Goal: Transaction & Acquisition: Purchase product/service

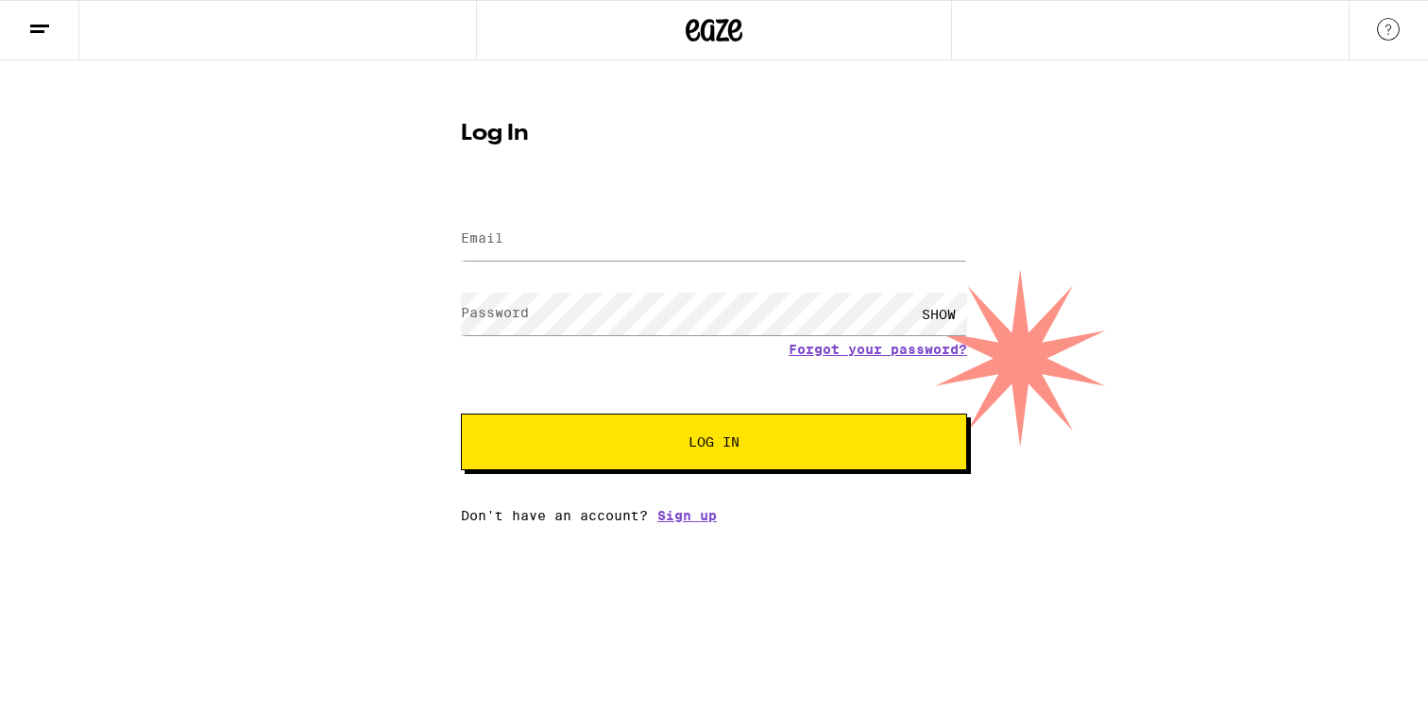
click at [477, 238] on label "Email" at bounding box center [482, 238] width 43 height 15
click at [568, 242] on input "Email" at bounding box center [714, 239] width 506 height 43
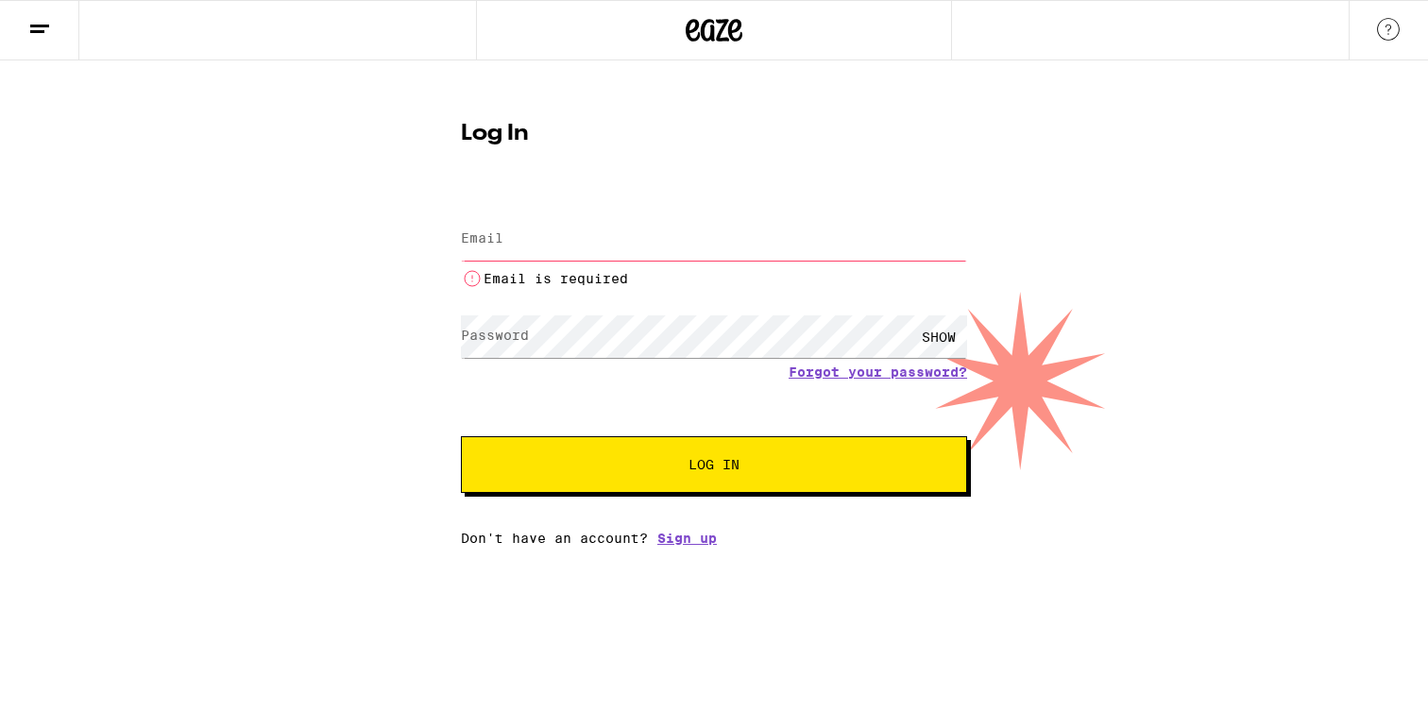
type input "[EMAIL_ADDRESS][DOMAIN_NAME]"
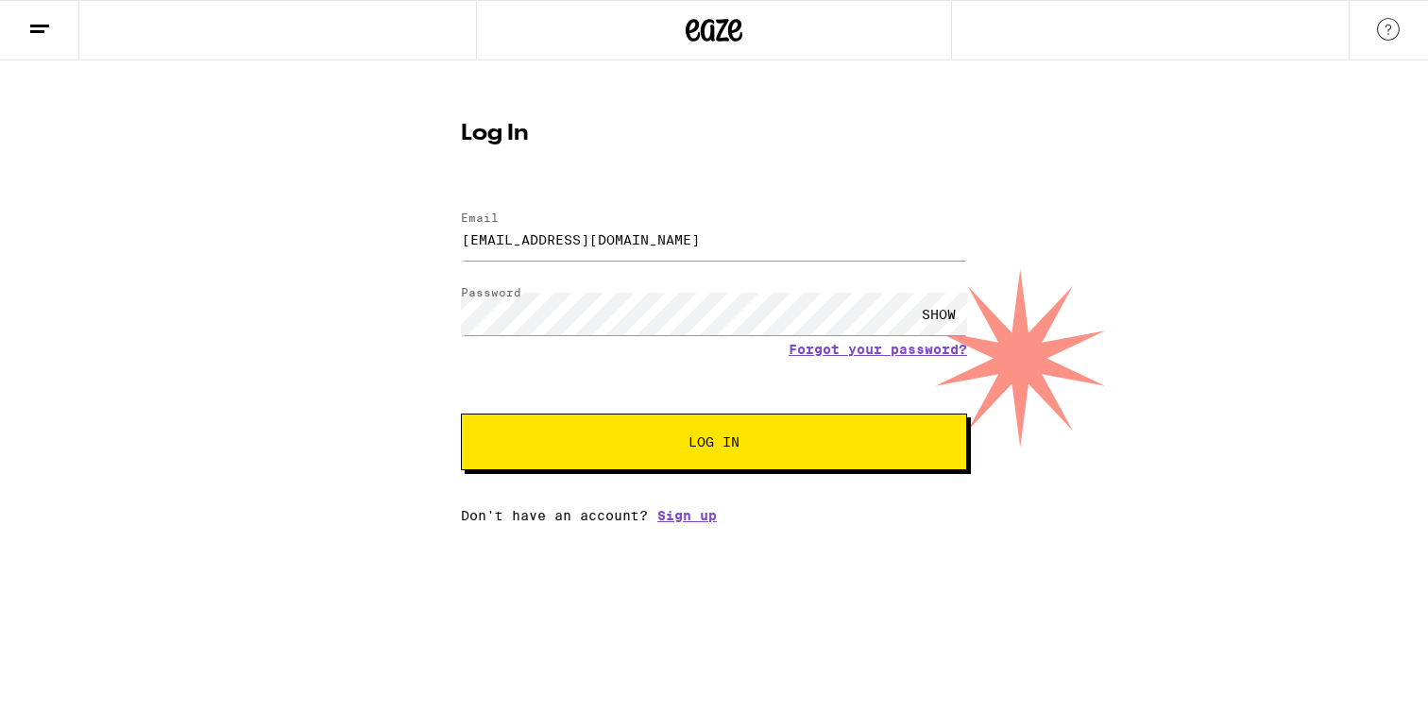
click at [653, 449] on span "Log In" at bounding box center [714, 442] width 353 height 13
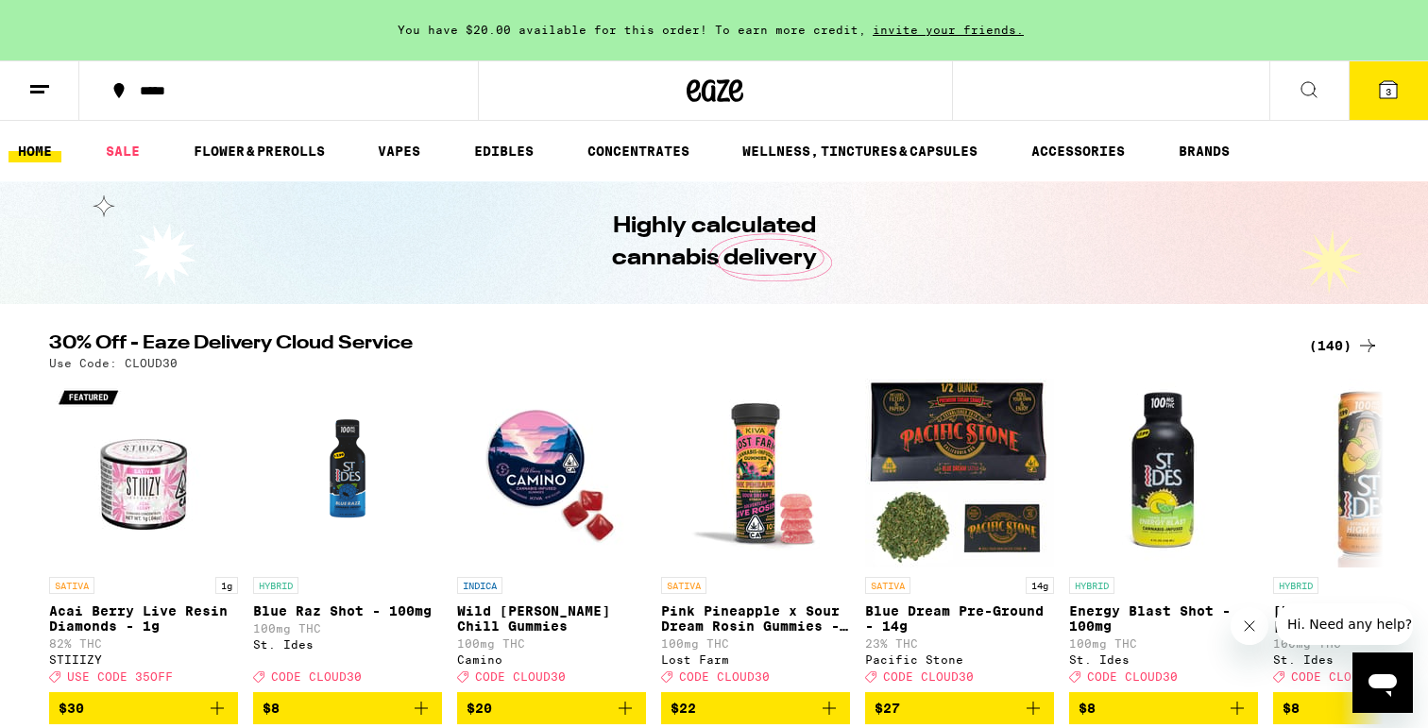
click at [1380, 106] on button "3" at bounding box center [1388, 90] width 79 height 59
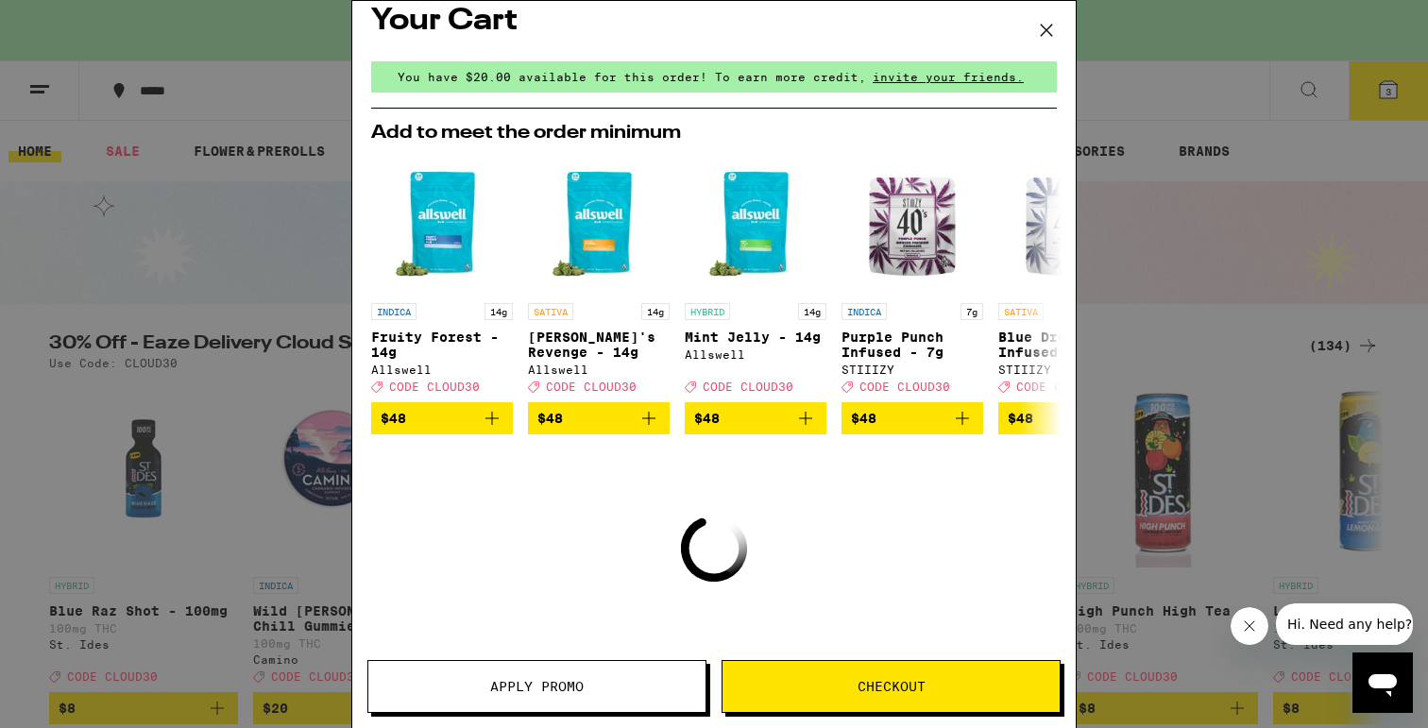
scroll to position [18, 0]
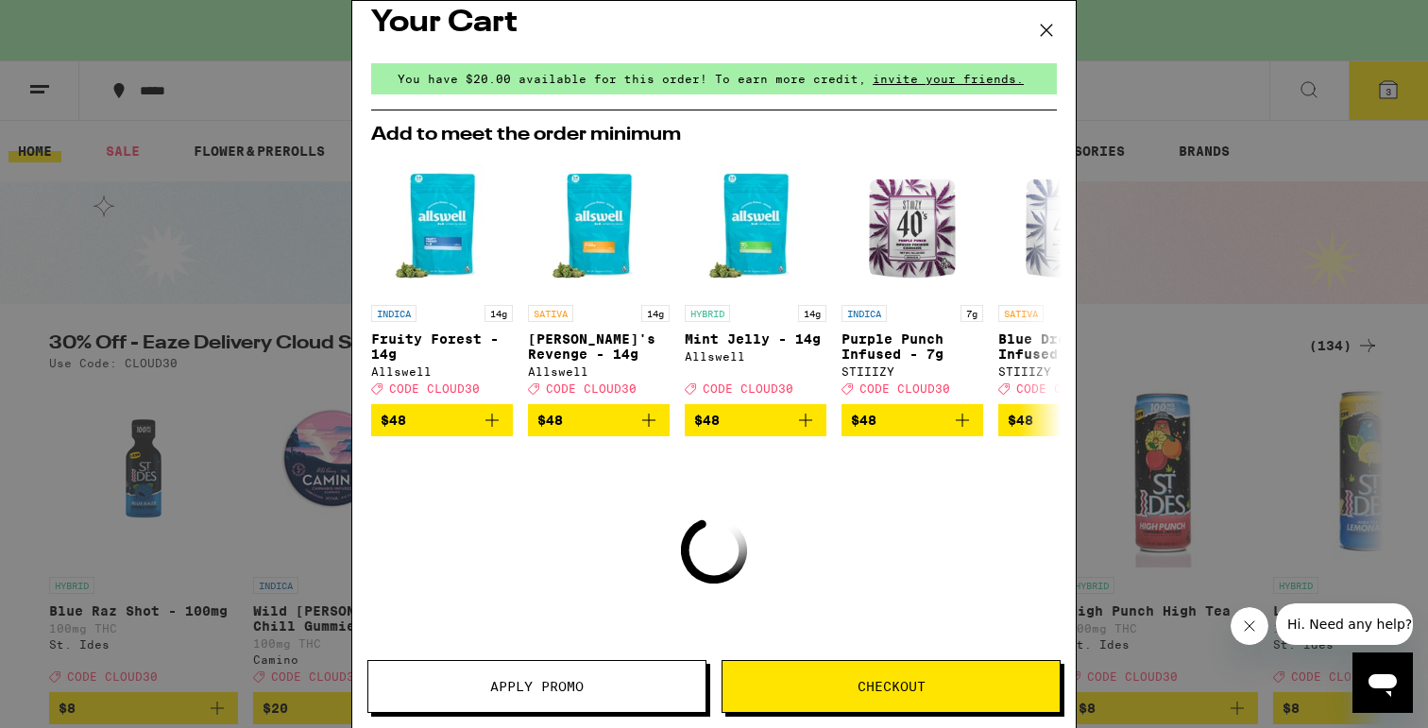
click at [1052, 19] on icon at bounding box center [1047, 30] width 28 height 28
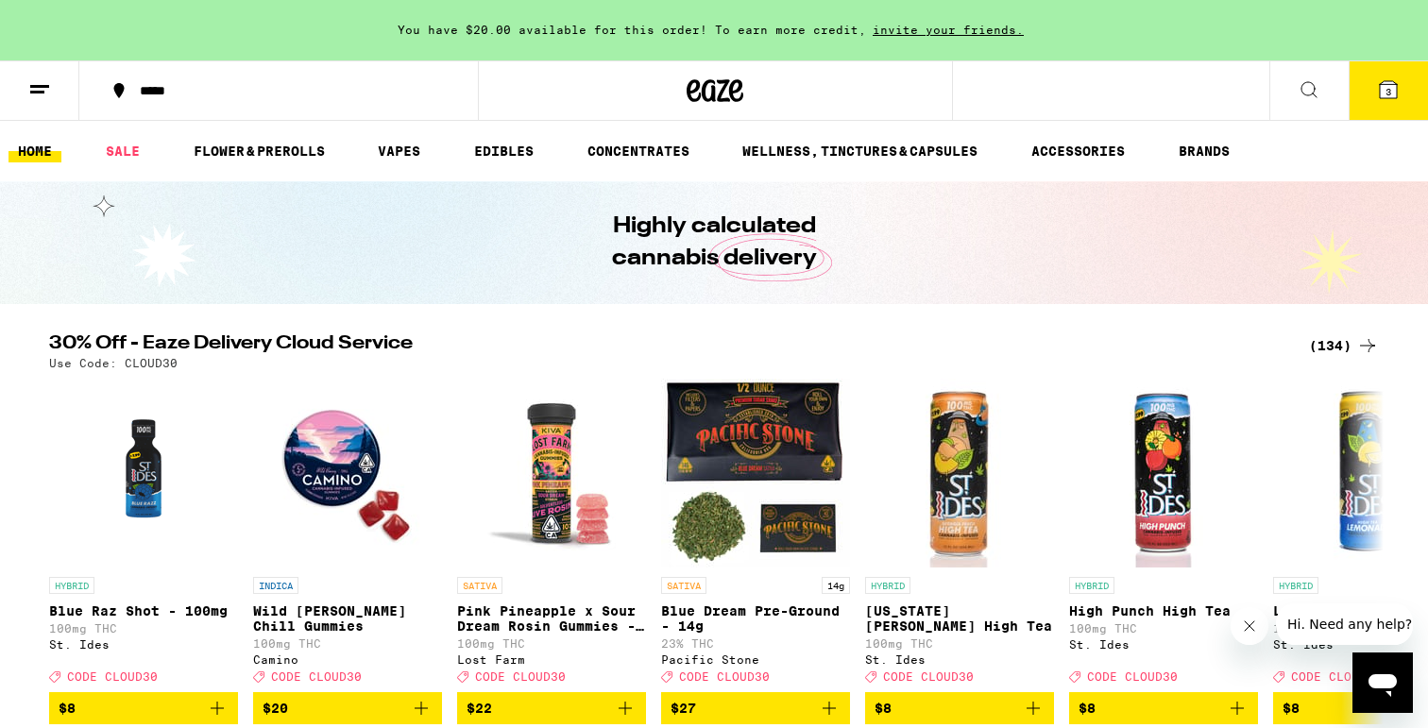
click at [1370, 109] on button "3" at bounding box center [1388, 90] width 79 height 59
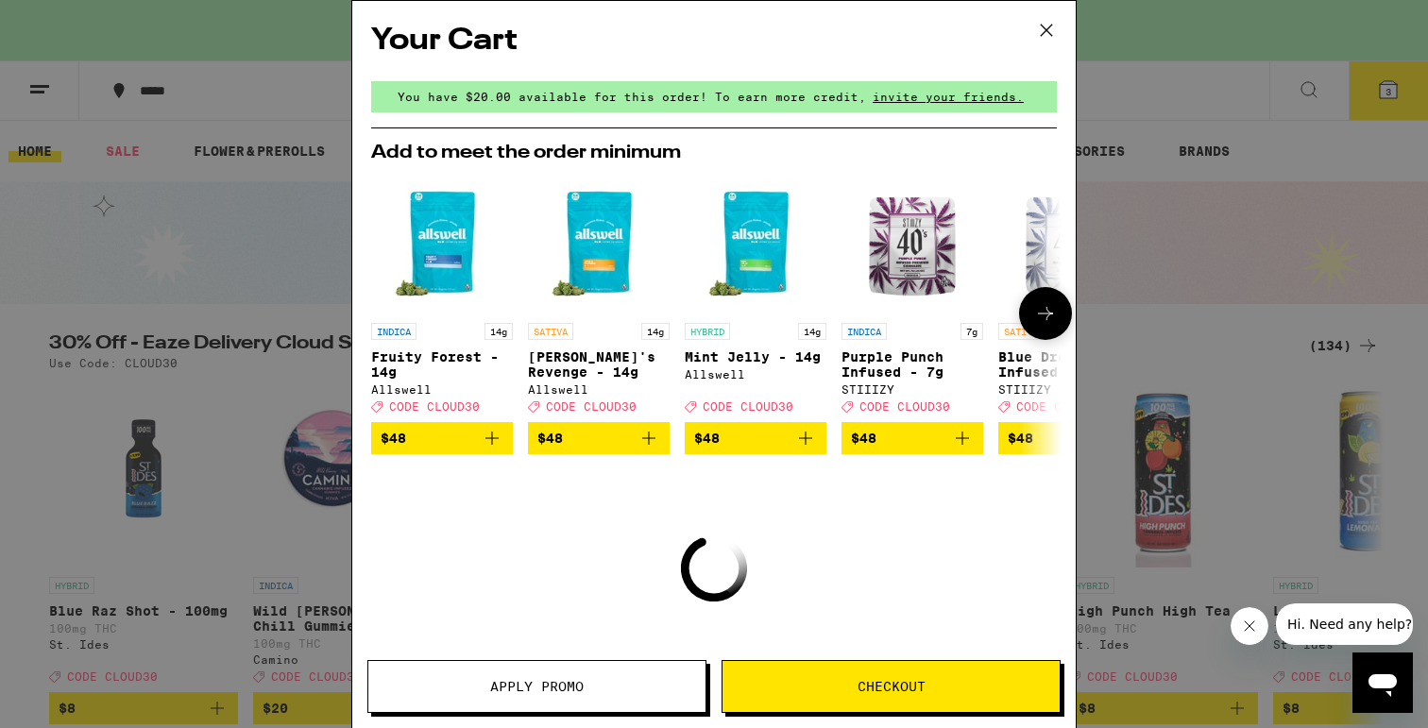
scroll to position [125, 0]
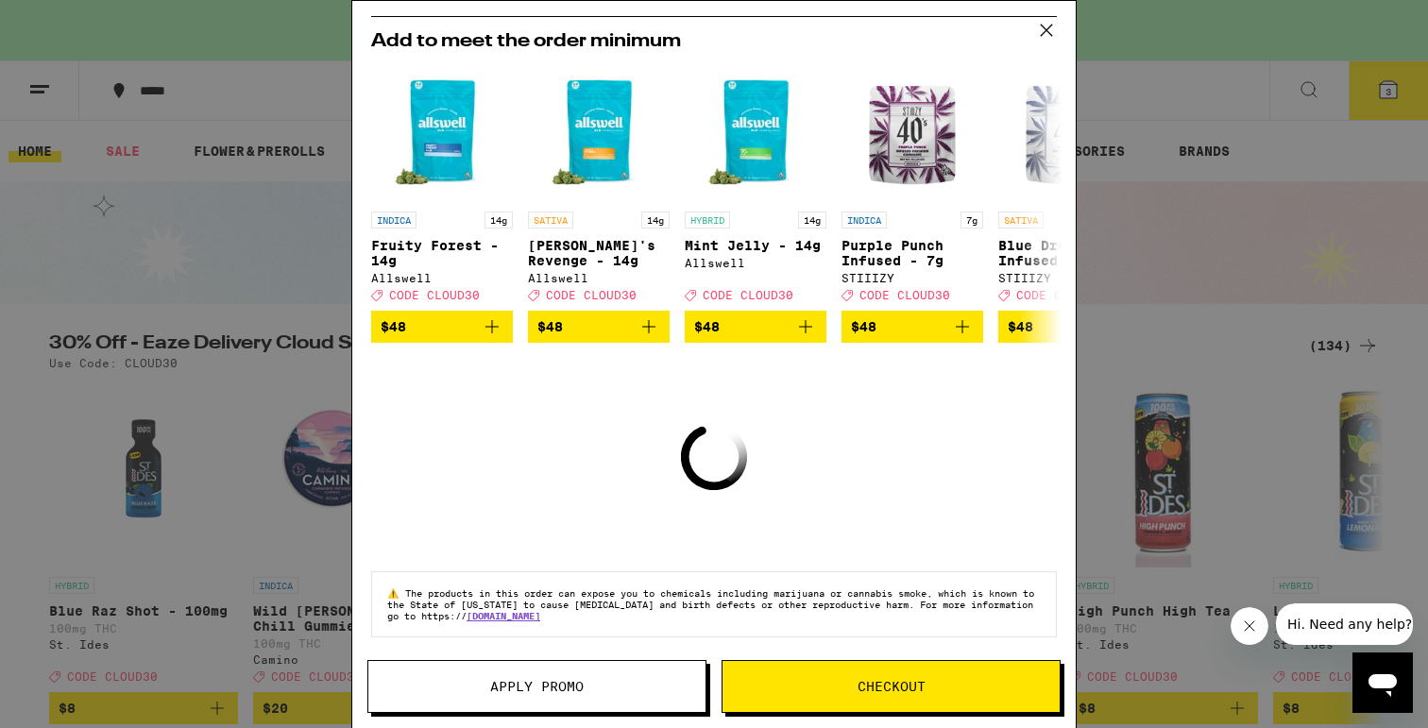
click at [1051, 20] on icon at bounding box center [1047, 30] width 28 height 28
